Goal: Task Accomplishment & Management: Use online tool/utility

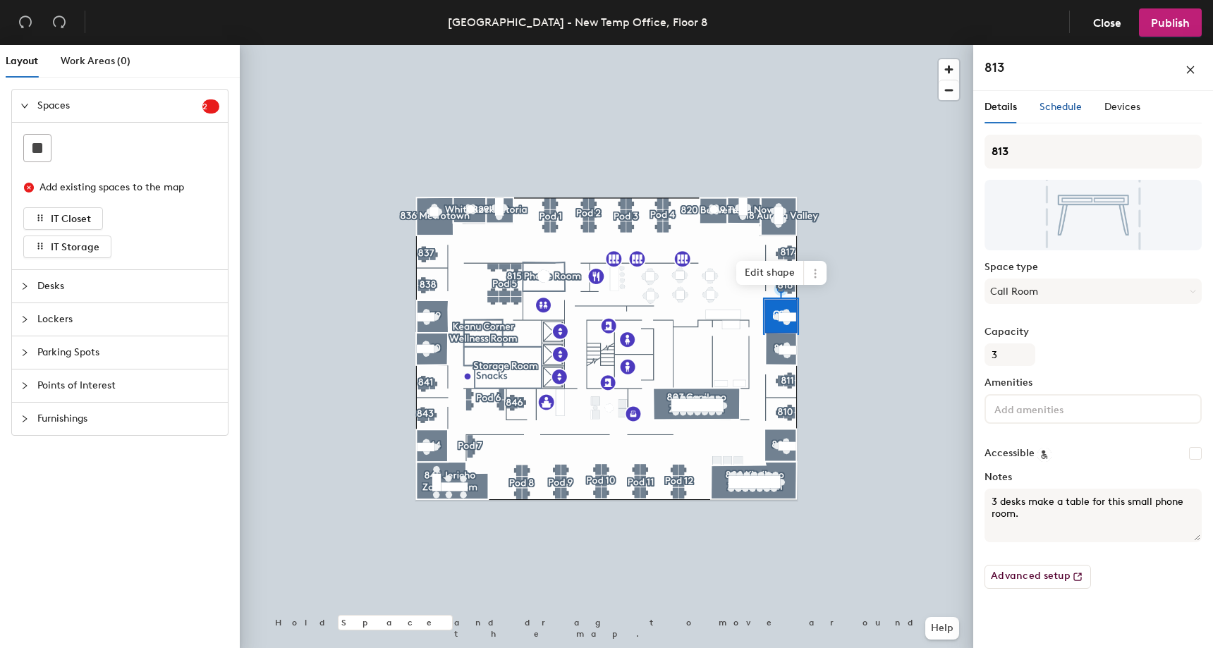
click at [1050, 100] on div "Schedule" at bounding box center [1061, 107] width 42 height 16
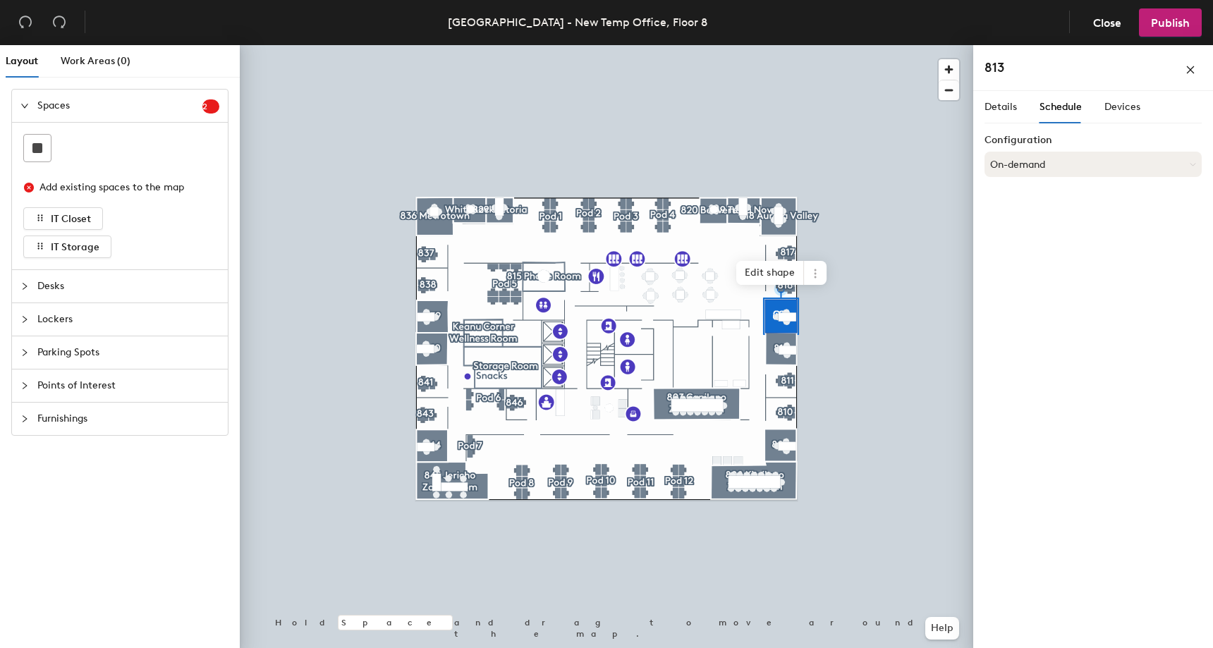
click at [1104, 165] on button "On-demand" at bounding box center [1093, 164] width 217 height 25
click at [1186, 71] on icon "close" at bounding box center [1191, 70] width 10 height 10
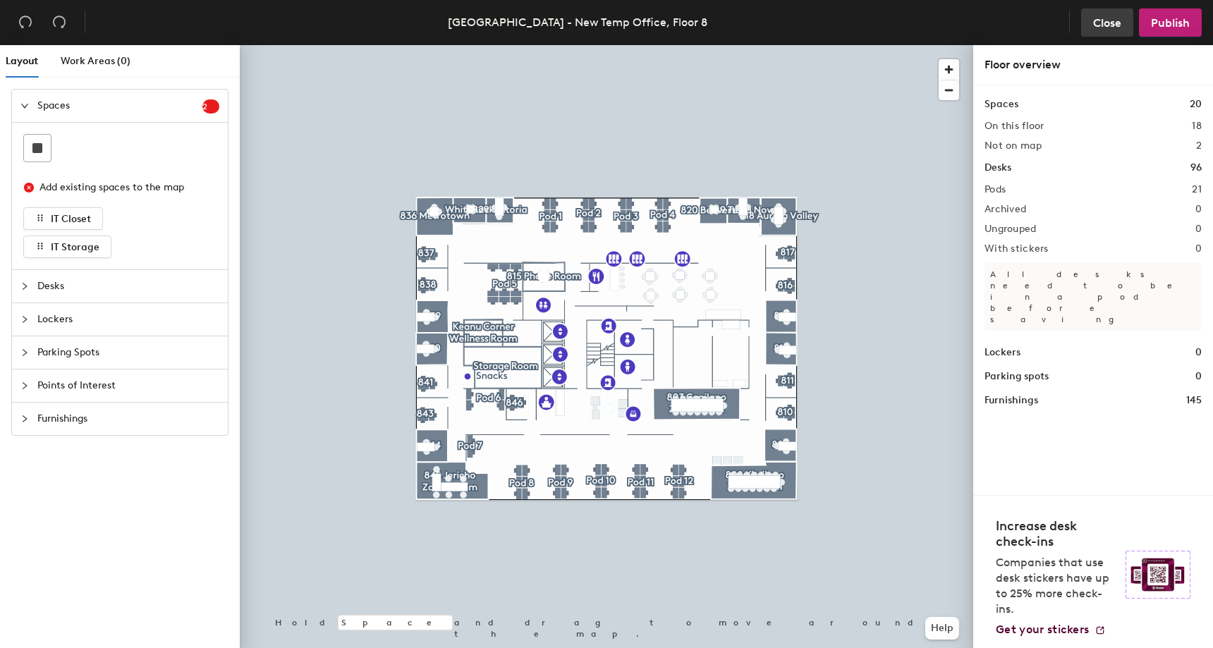
click at [1115, 30] on button "Close" at bounding box center [1107, 22] width 52 height 28
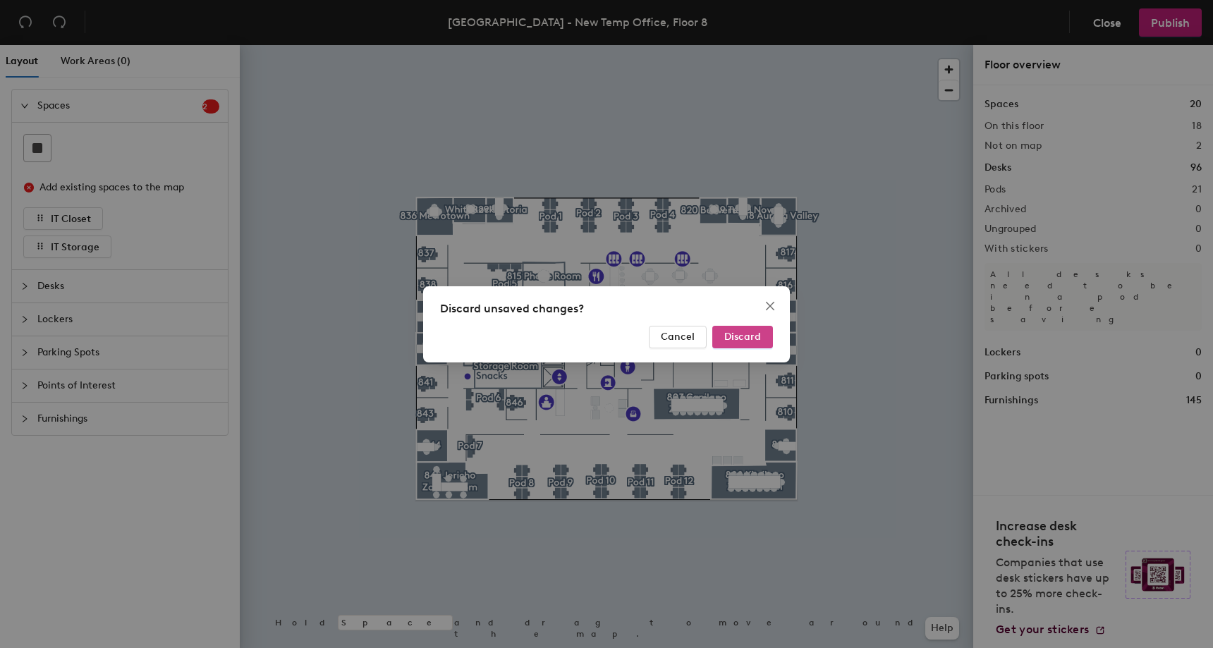
click at [741, 334] on span "Discard" at bounding box center [742, 337] width 37 height 12
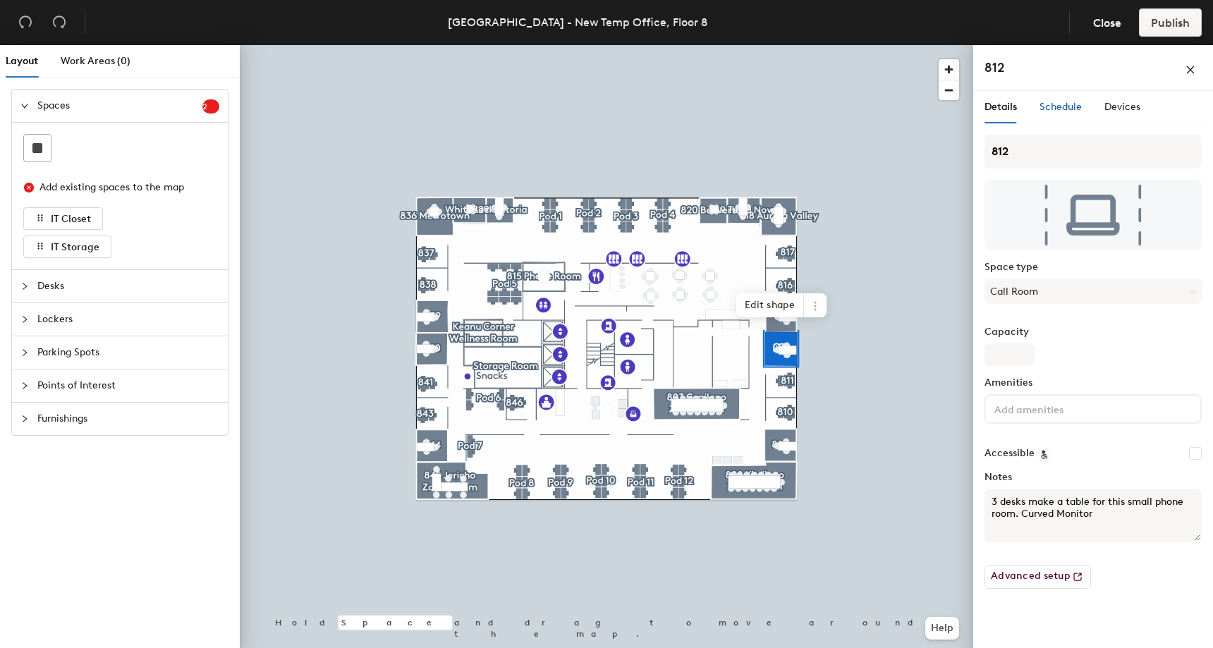
click at [1068, 110] on span "Schedule" at bounding box center [1061, 107] width 42 height 12
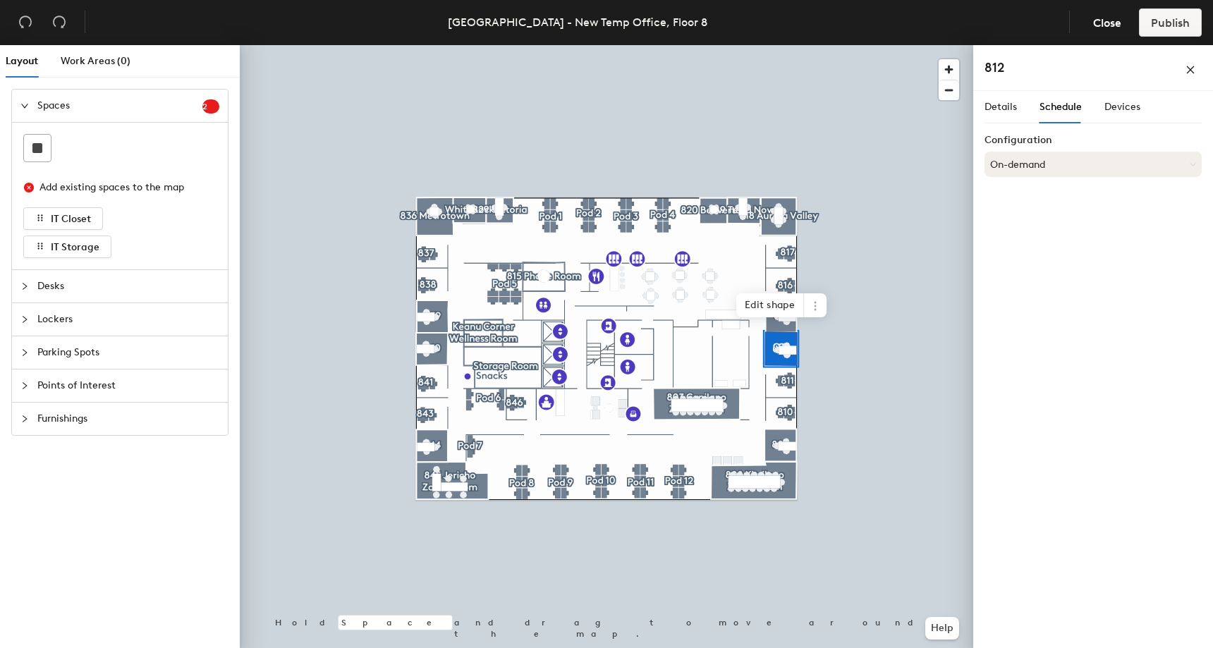
click at [1109, 164] on button "On-demand" at bounding box center [1093, 164] width 217 height 25
click at [1119, 114] on div "Devices" at bounding box center [1123, 107] width 36 height 16
click at [1064, 109] on span "Schedule" at bounding box center [1061, 107] width 42 height 12
click at [1003, 109] on span "Details" at bounding box center [1001, 107] width 32 height 12
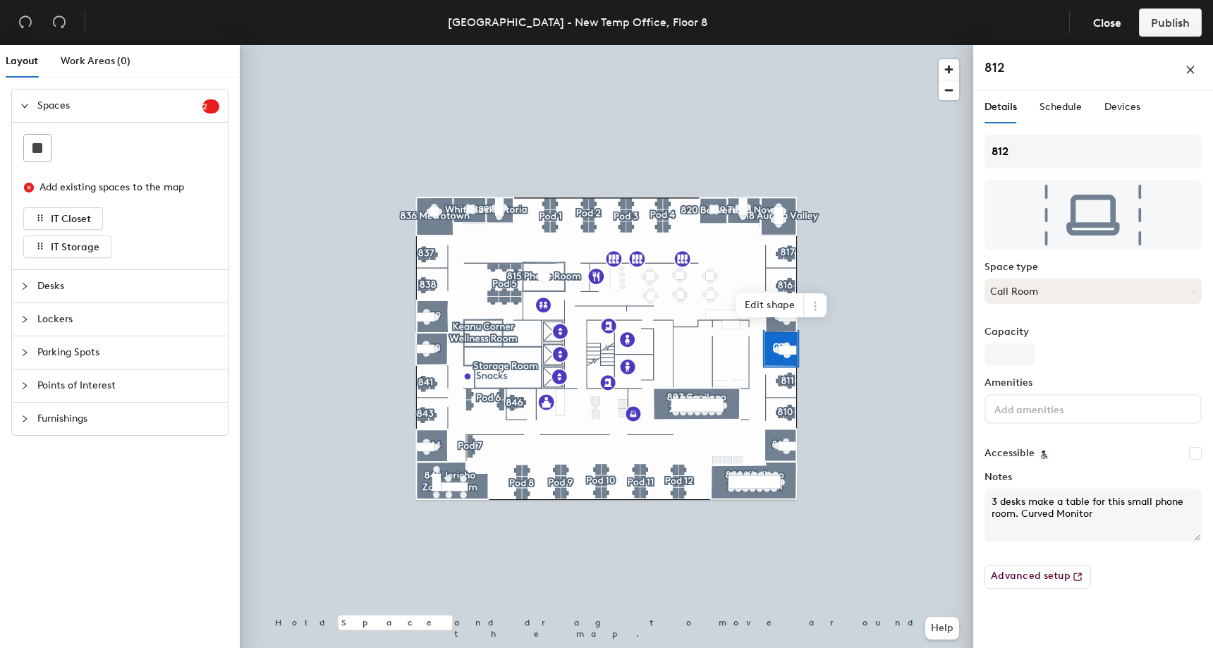
click at [1062, 285] on button "Call Room" at bounding box center [1093, 291] width 217 height 25
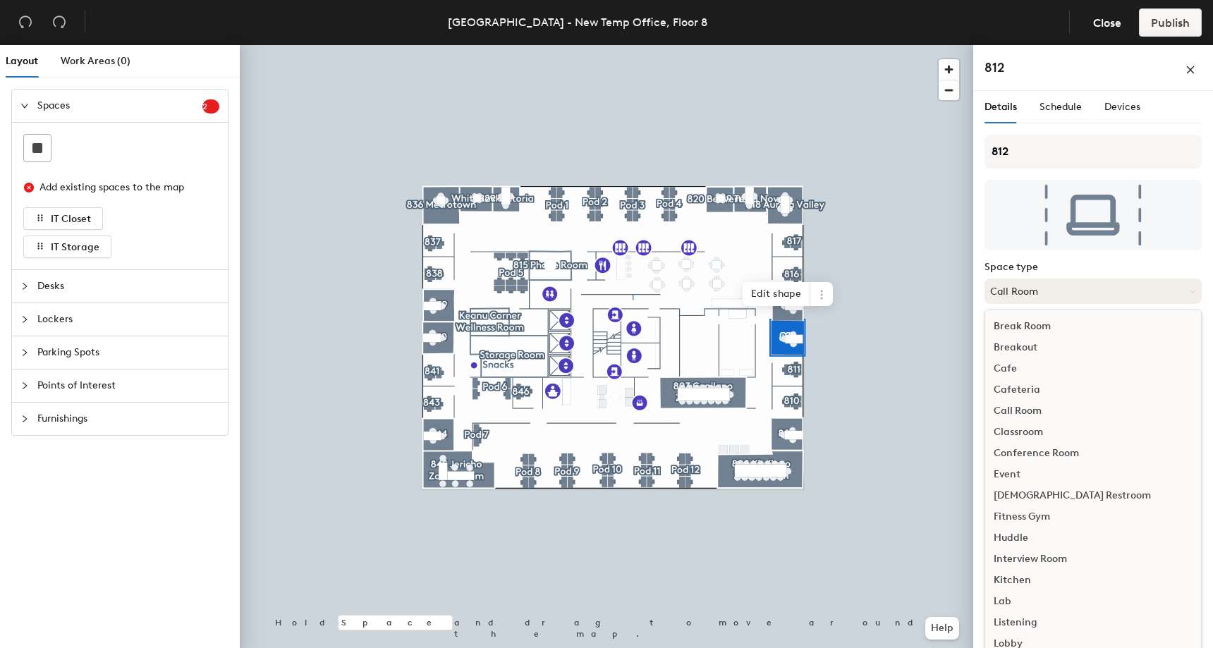
click at [1085, 292] on button "Call Room" at bounding box center [1093, 291] width 217 height 25
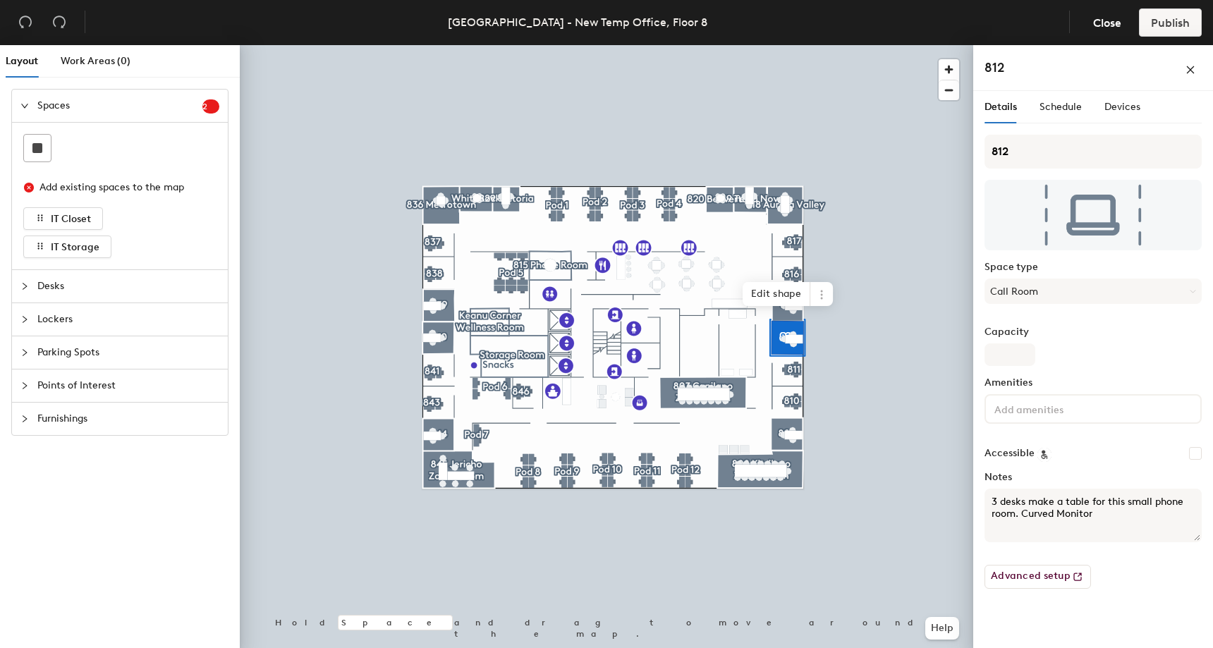
click at [1078, 413] on input at bounding box center [1055, 408] width 127 height 17
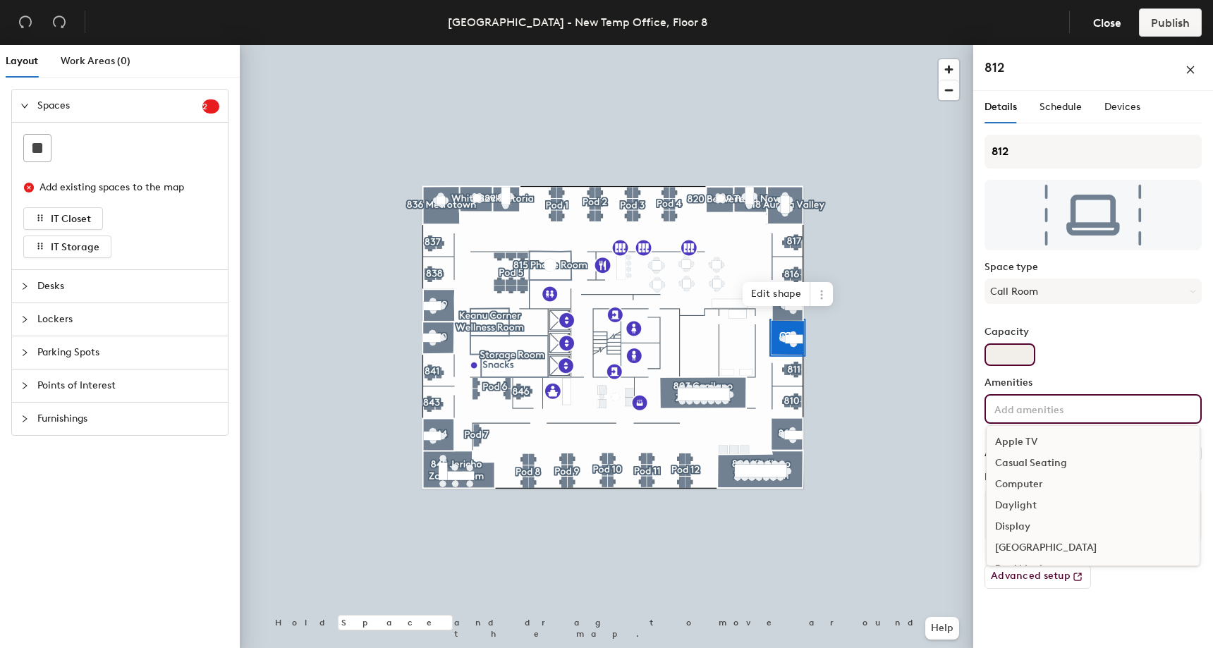
click at [1108, 354] on div "Capacity" at bounding box center [1093, 347] width 217 height 40
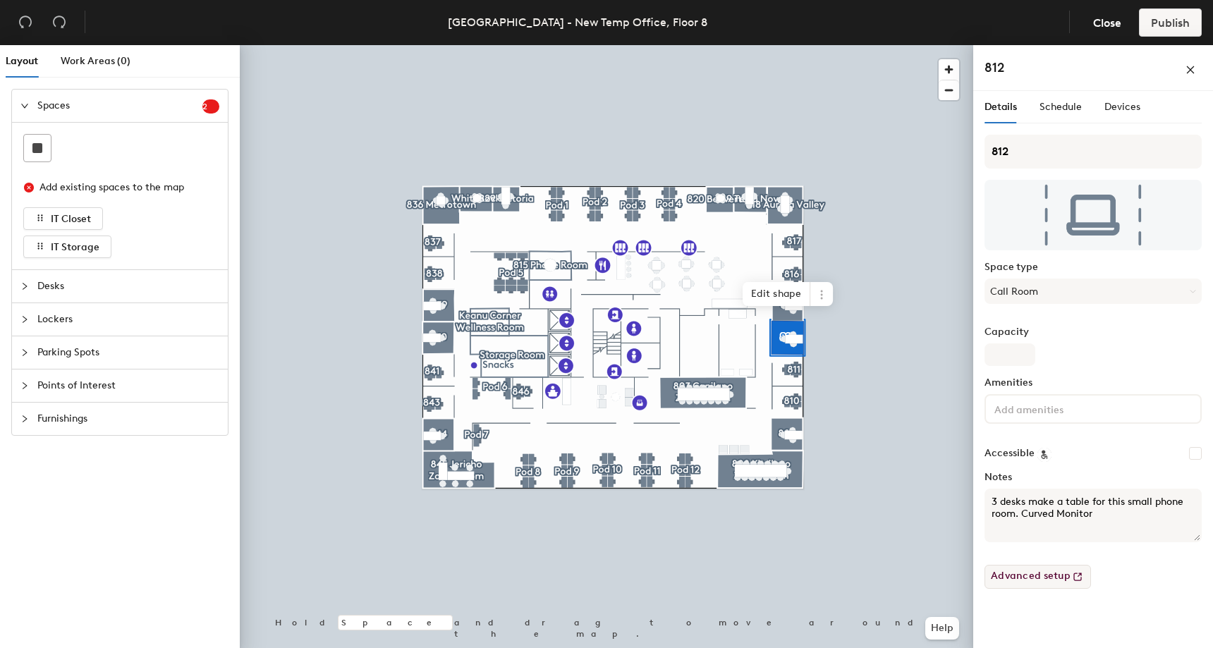
click at [1064, 576] on button "Advanced setup" at bounding box center [1038, 577] width 107 height 24
click at [1060, 104] on span "Schedule" at bounding box center [1061, 107] width 42 height 12
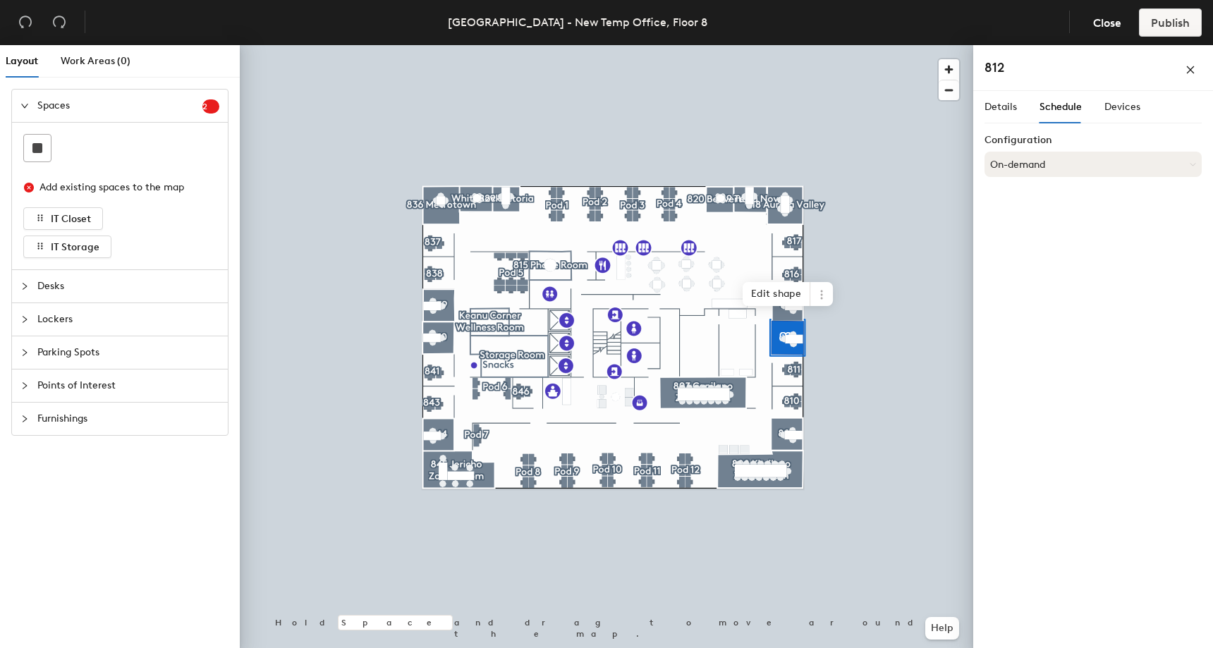
click at [1063, 162] on button "On-demand" at bounding box center [1093, 164] width 217 height 25
click at [899, 45] on div at bounding box center [607, 45] width 734 height 0
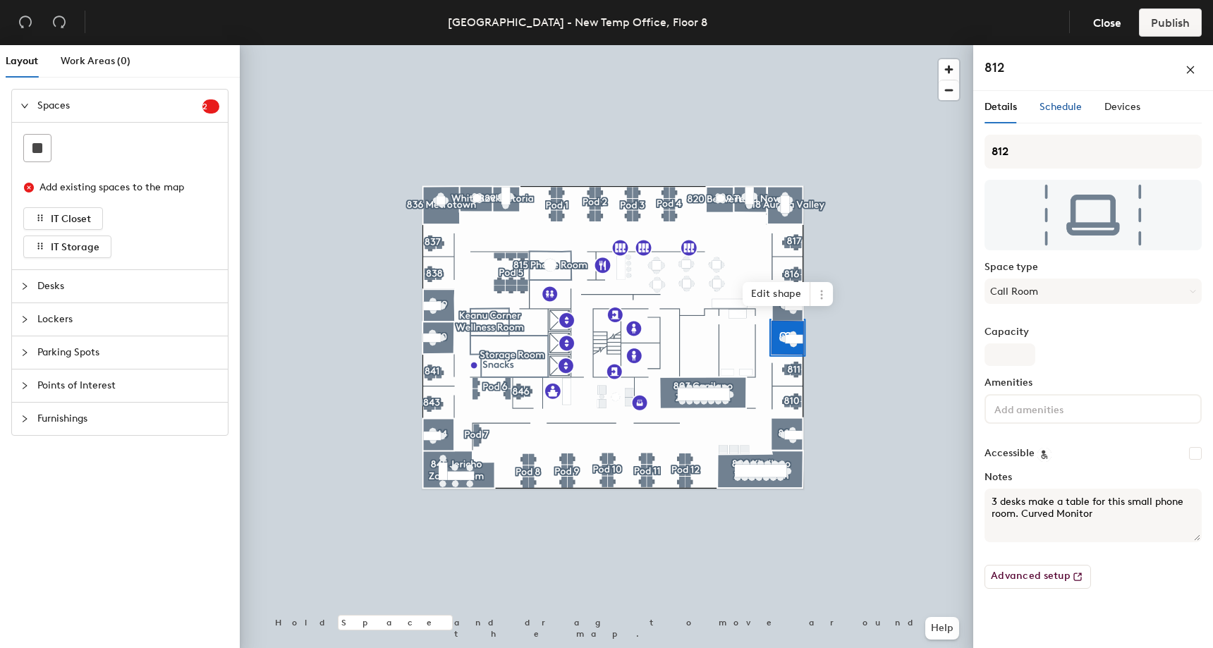
click at [1056, 114] on div "Schedule" at bounding box center [1061, 107] width 42 height 16
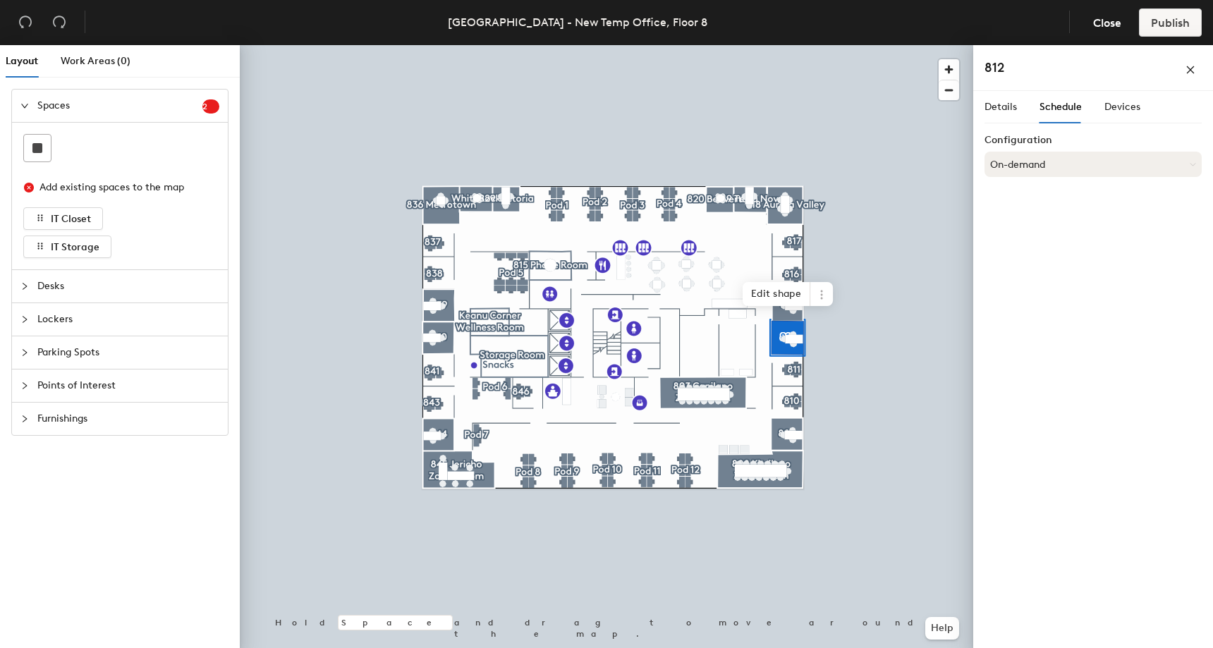
click at [1047, 163] on button "On-demand" at bounding box center [1093, 164] width 217 height 25
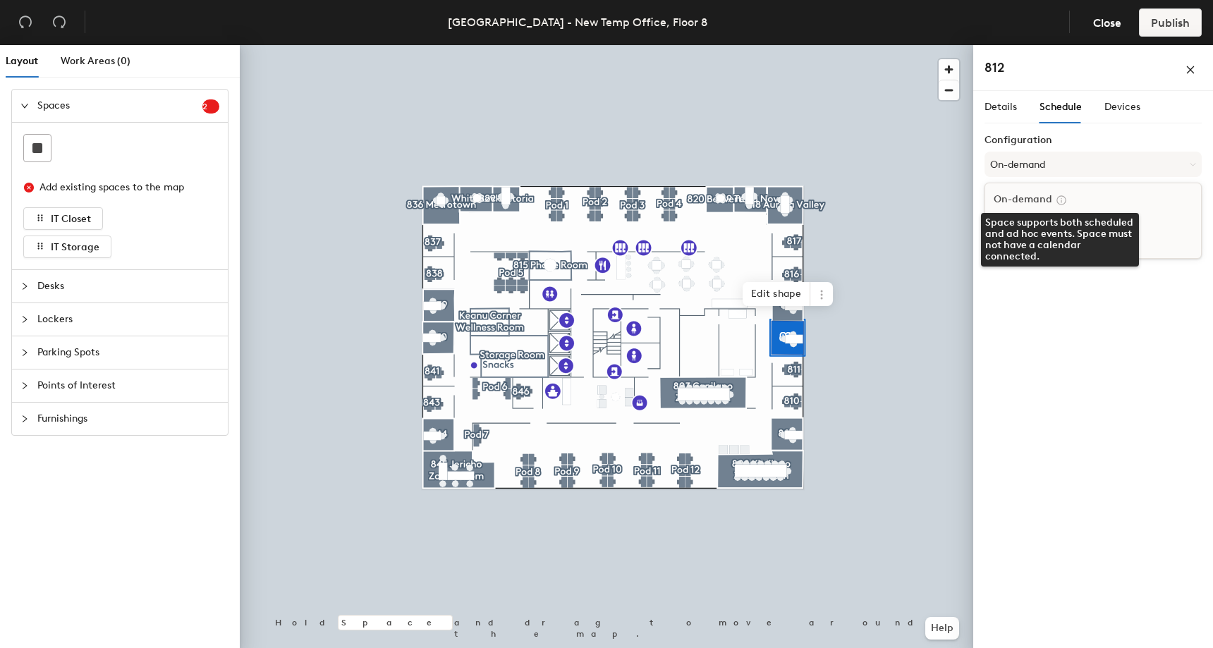
click at [1055, 199] on icon at bounding box center [1061, 200] width 13 height 13
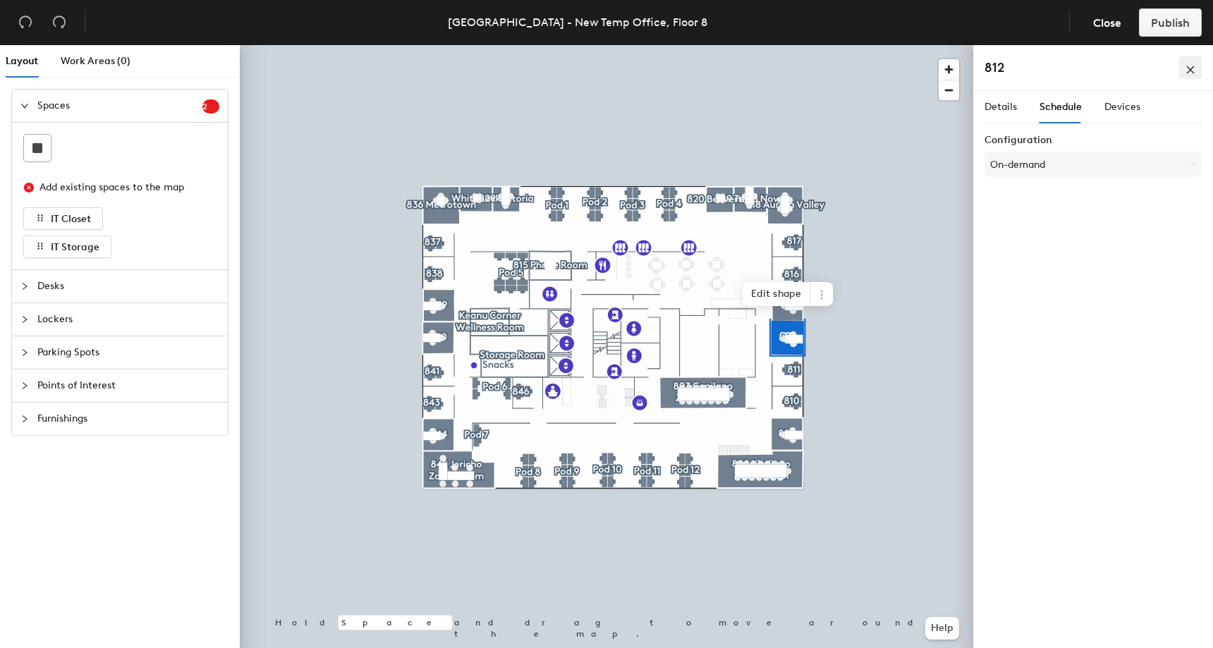
click at [1194, 66] on icon "close" at bounding box center [1191, 70] width 10 height 10
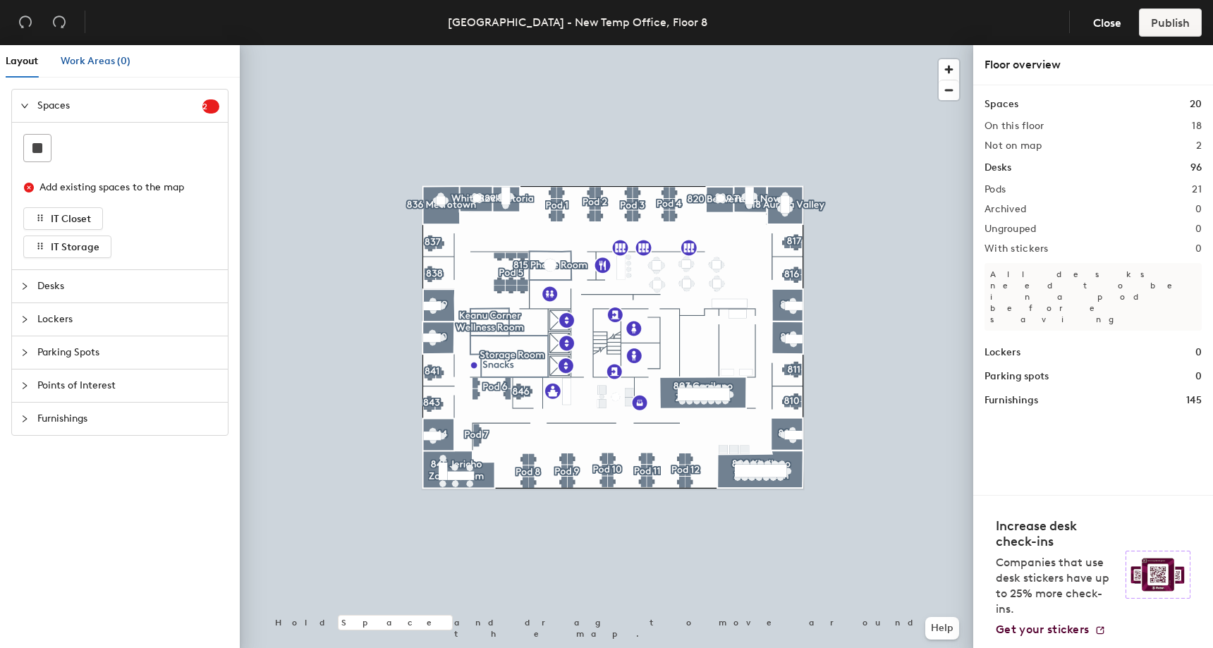
click at [116, 59] on span "Work Areas (0)" at bounding box center [96, 61] width 70 height 12
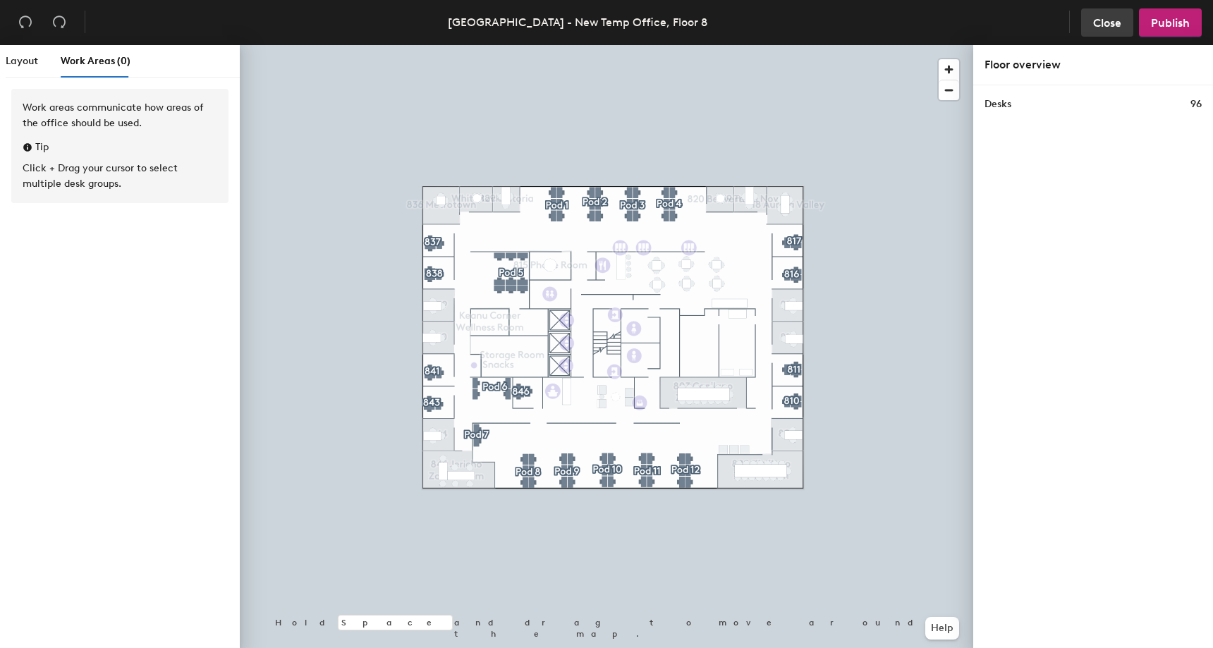
click at [1103, 25] on span "Close" at bounding box center [1107, 22] width 28 height 13
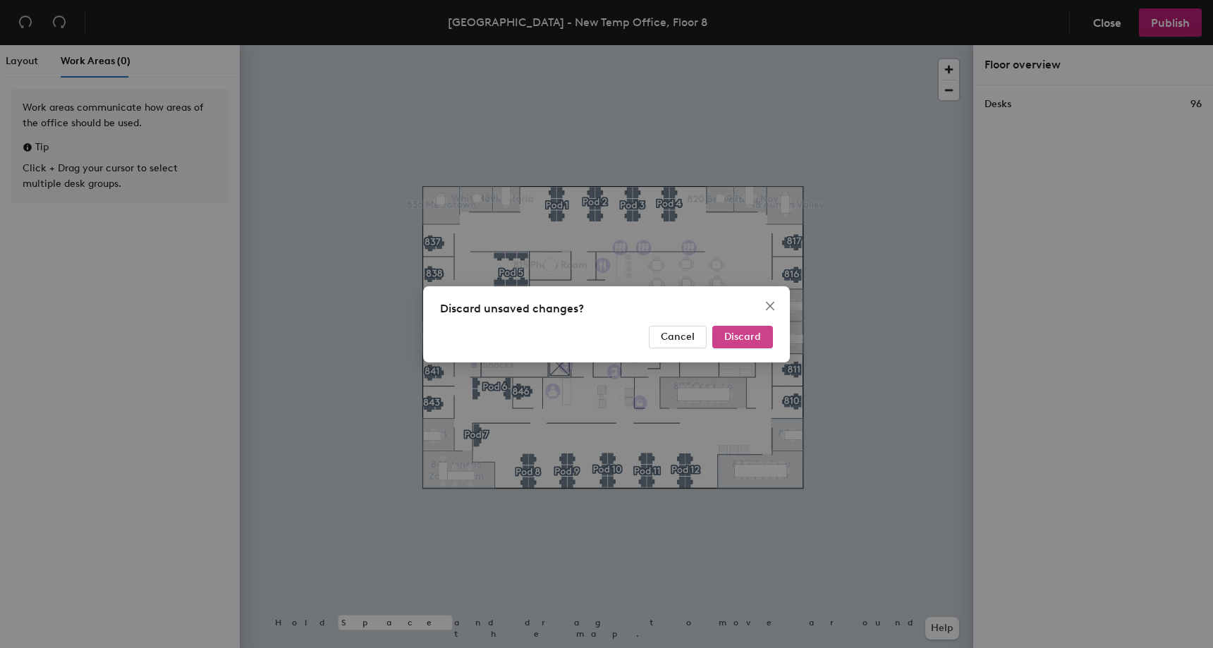
click at [762, 339] on button "Discard" at bounding box center [742, 337] width 61 height 23
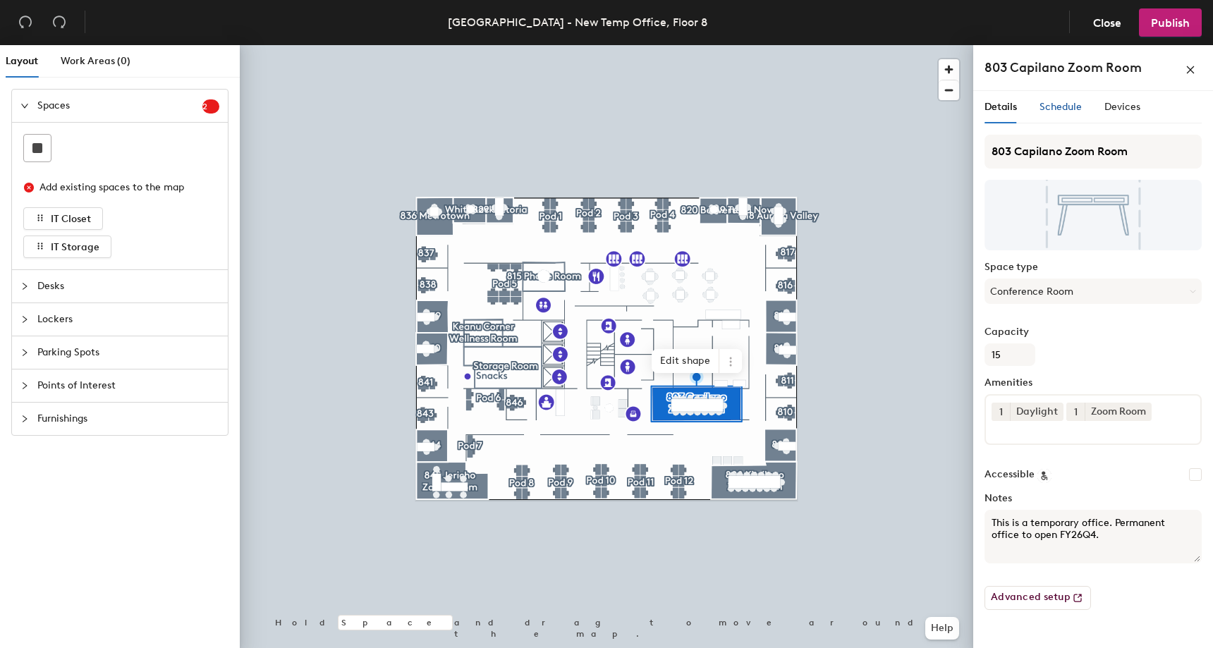
click at [1057, 112] on span "Schedule" at bounding box center [1061, 107] width 42 height 12
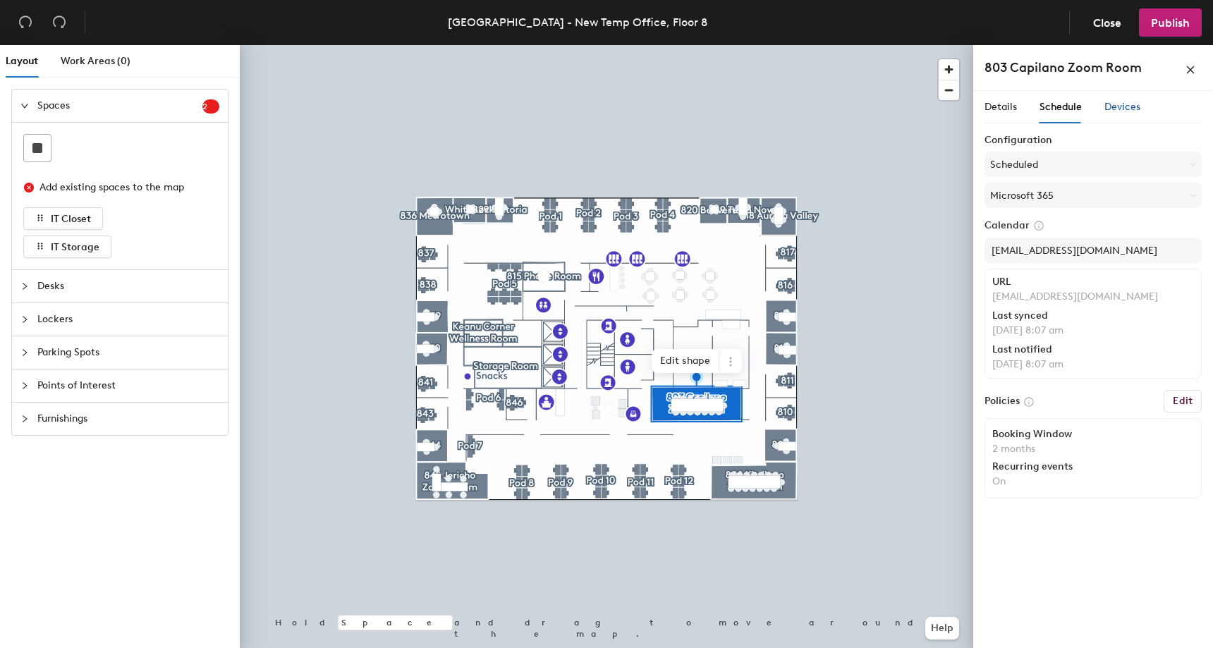
click at [1112, 102] on span "Devices" at bounding box center [1123, 107] width 36 height 12
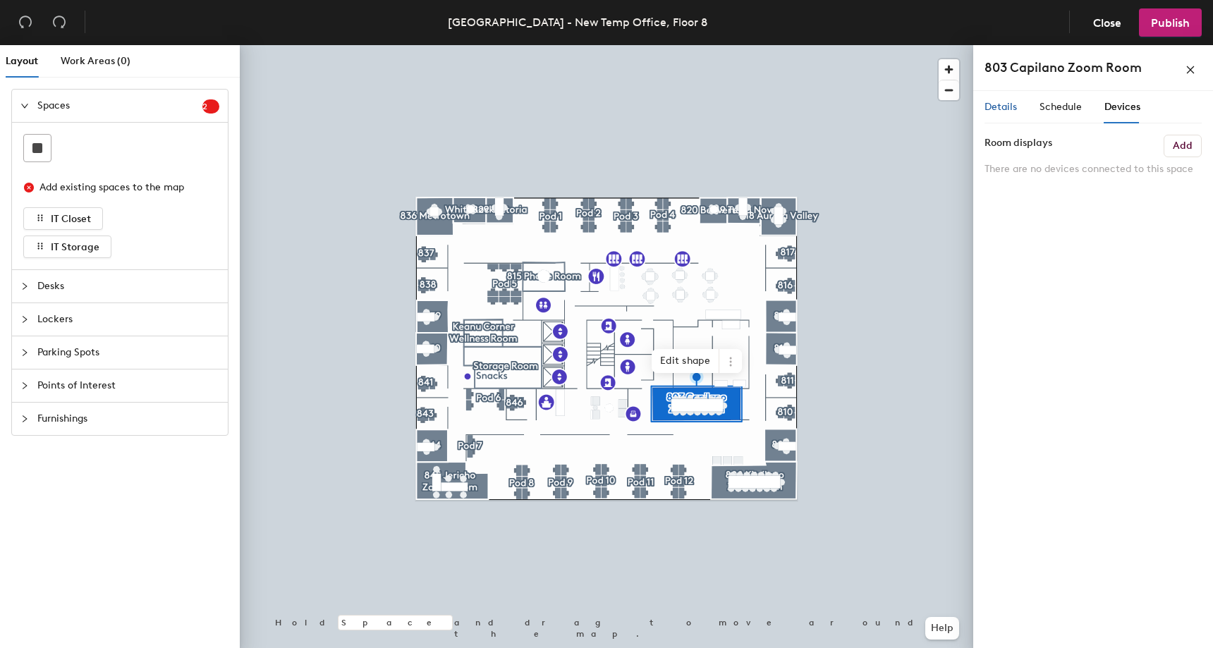
click at [1004, 105] on span "Details" at bounding box center [1001, 107] width 32 height 12
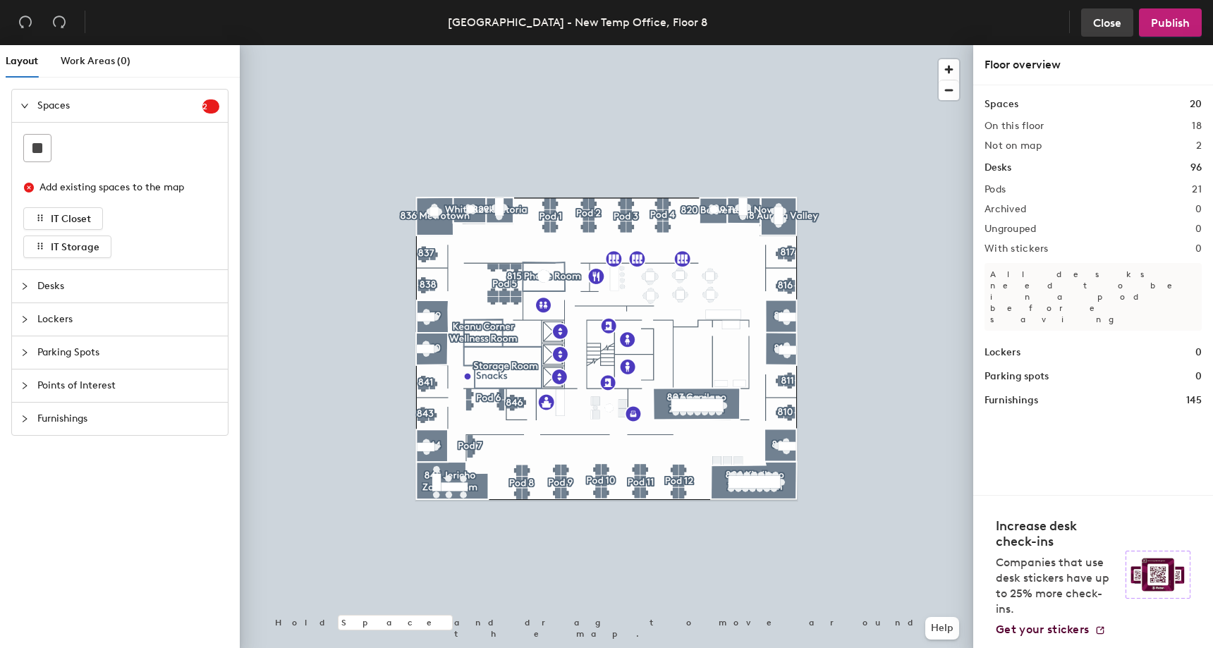
click at [1112, 23] on span "Close" at bounding box center [1107, 22] width 28 height 13
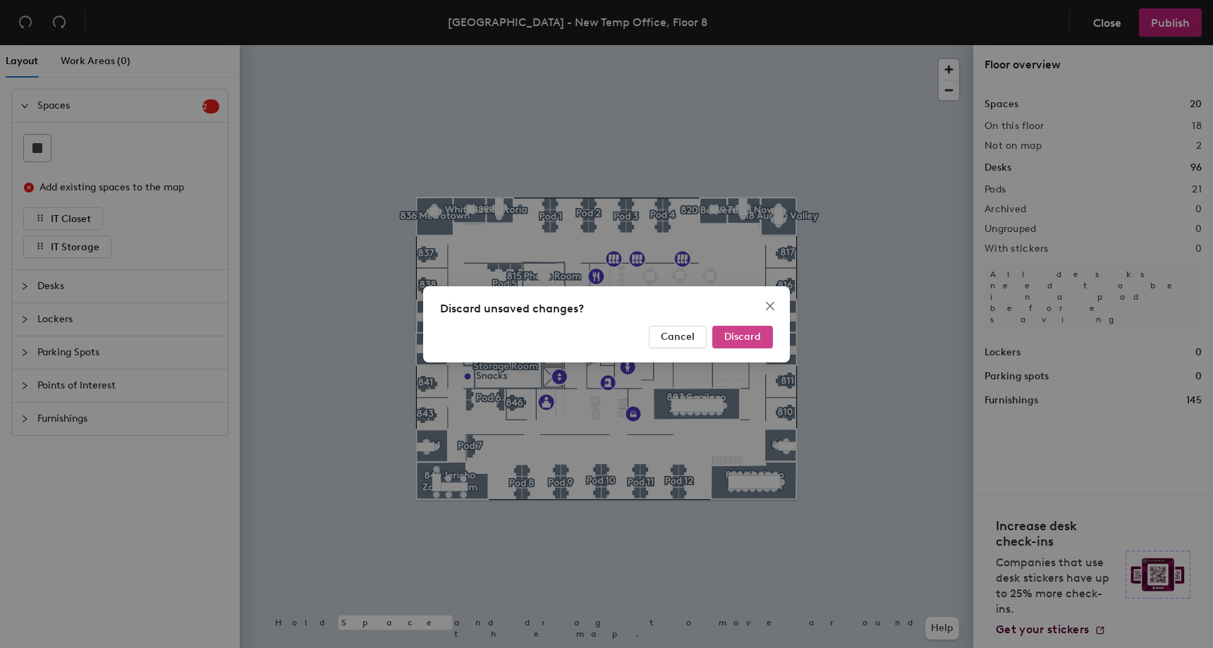
click at [741, 339] on span "Discard" at bounding box center [742, 337] width 37 height 12
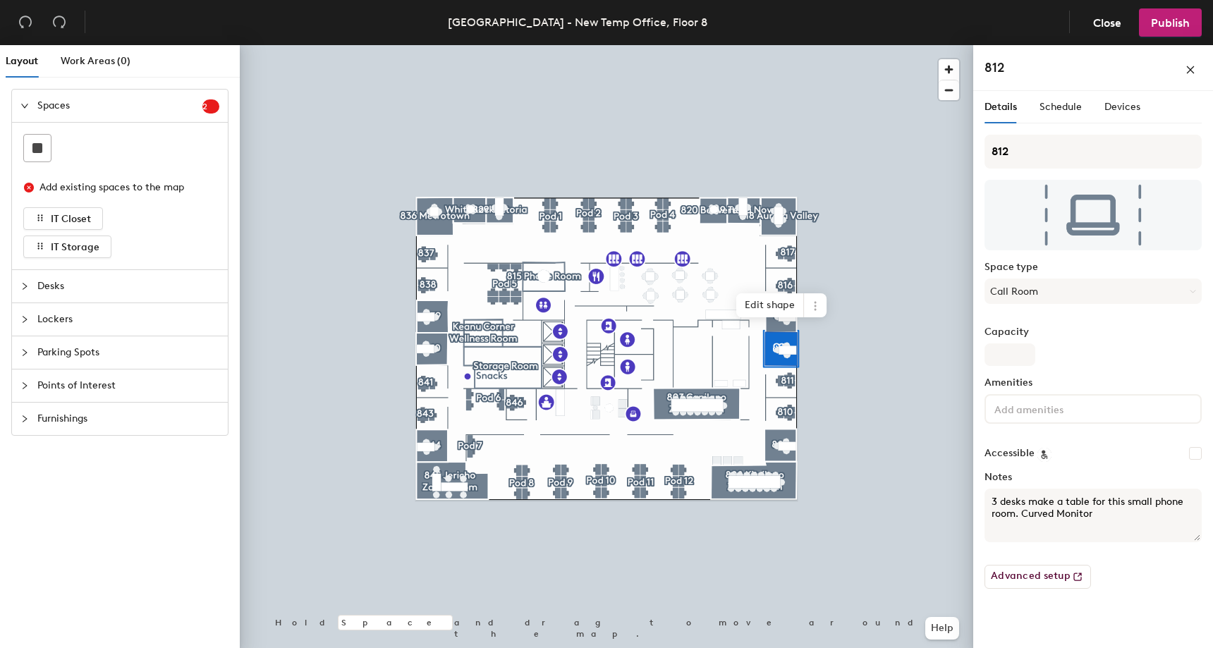
click at [1040, 454] on circle at bounding box center [1044, 454] width 13 height 13
drag, startPoint x: 1098, startPoint y: 513, endPoint x: 1018, endPoint y: 516, distance: 79.8
click at [1018, 516] on textarea "3 desks make a table for this small phone room. Curved Monitor" at bounding box center [1093, 516] width 217 height 54
type textarea "3 desks make a table for this small phone room."
click at [1169, 358] on div "Capacity" at bounding box center [1093, 347] width 217 height 40
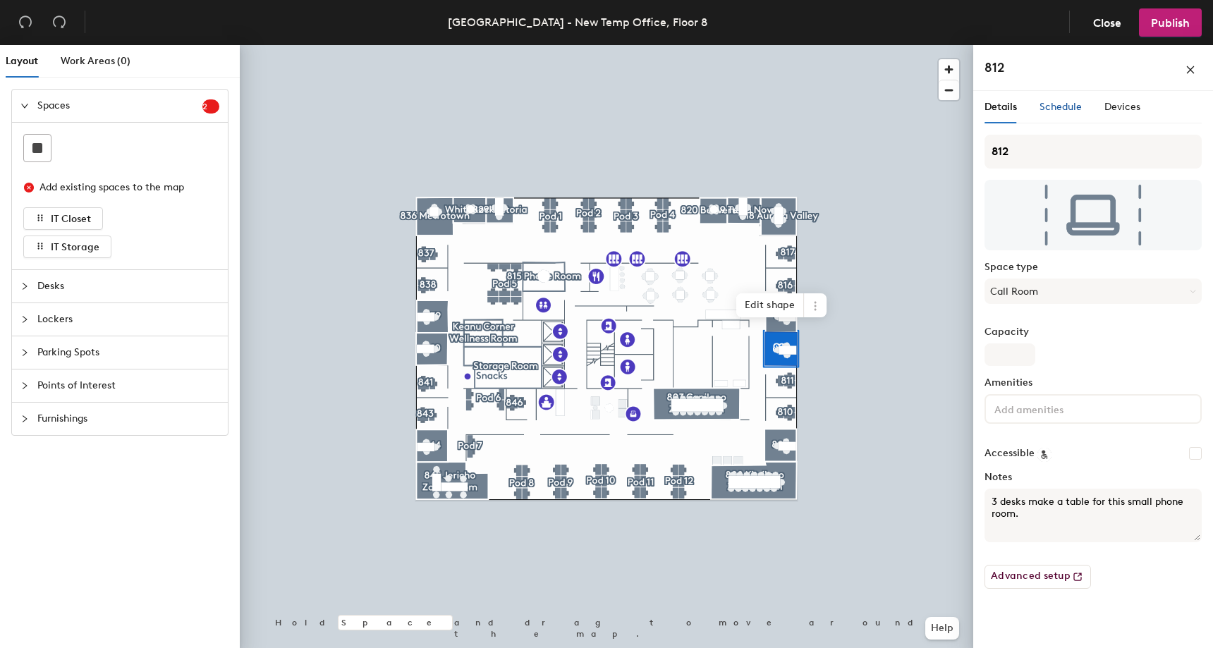
click at [1067, 107] on span "Schedule" at bounding box center [1061, 107] width 42 height 12
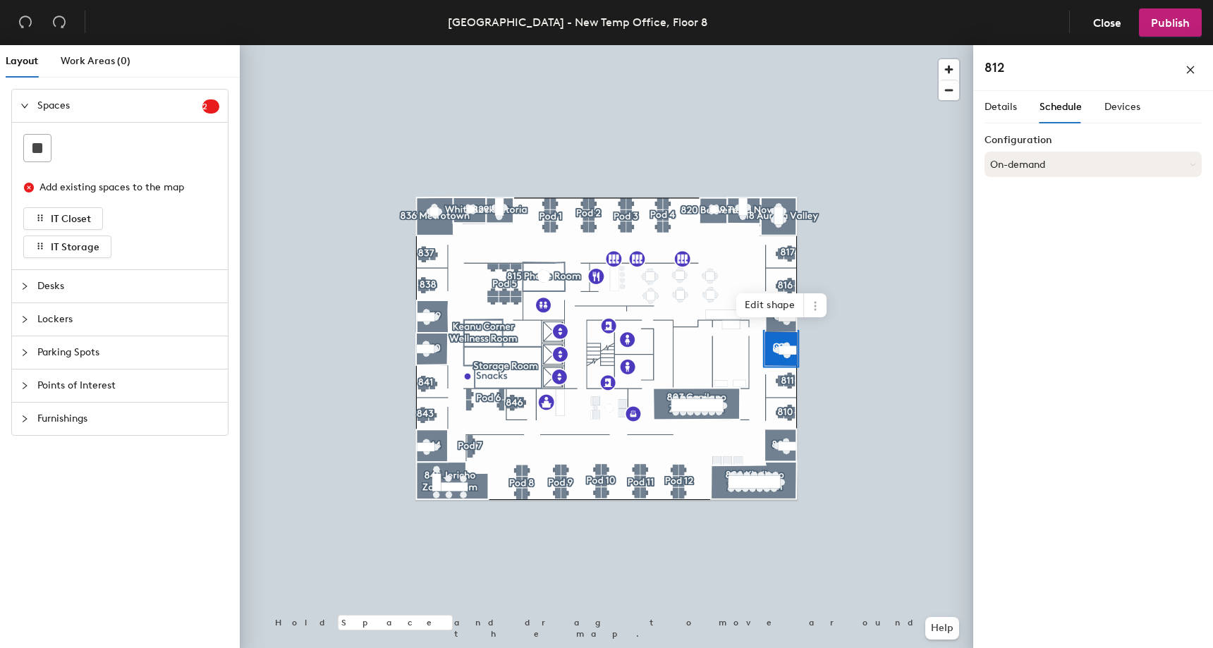
click at [1080, 159] on button "On-demand" at bounding box center [1093, 164] width 217 height 25
click at [1080, 158] on button "On-demand" at bounding box center [1093, 164] width 217 height 25
click at [1063, 332] on div "Details Schedule Devices Configuration On-demand On-demand Scheduled Request-on…" at bounding box center [1093, 372] width 240 height 563
click at [1115, 115] on div "Devices" at bounding box center [1123, 107] width 36 height 32
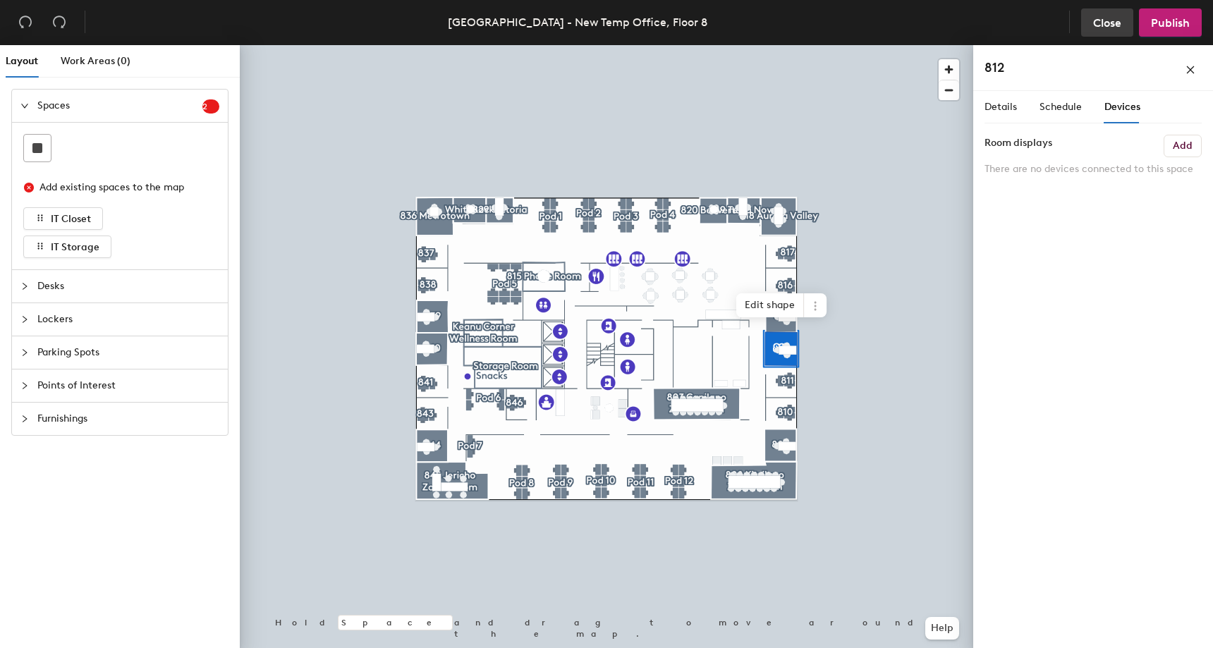
click at [1097, 23] on span "Close" at bounding box center [1107, 22] width 28 height 13
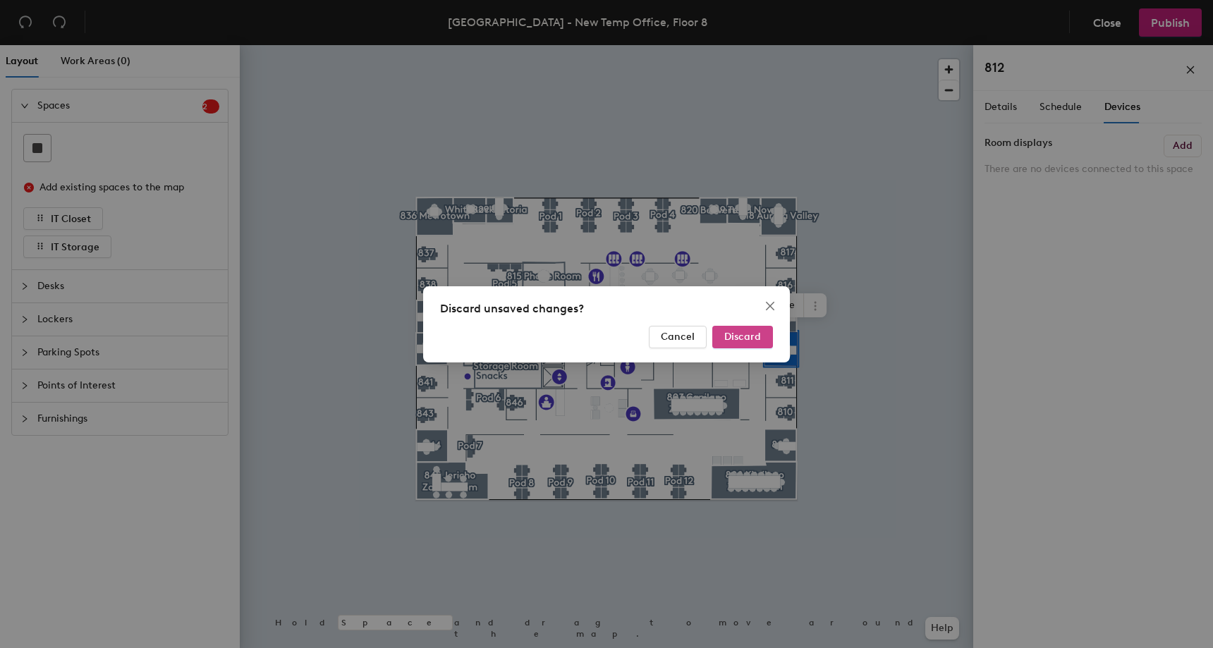
click at [759, 335] on span "Discard" at bounding box center [742, 337] width 37 height 12
